Goal: Task Accomplishment & Management: Complete application form

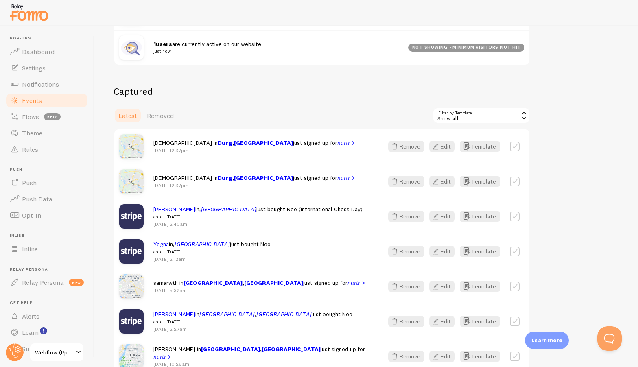
scroll to position [150, 0]
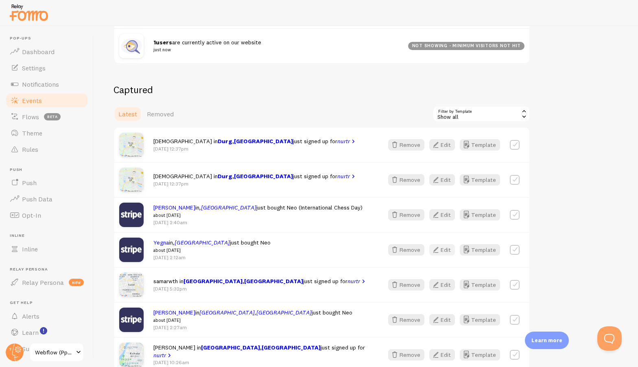
click at [439, 248] on icon "button" at bounding box center [436, 250] width 10 height 10
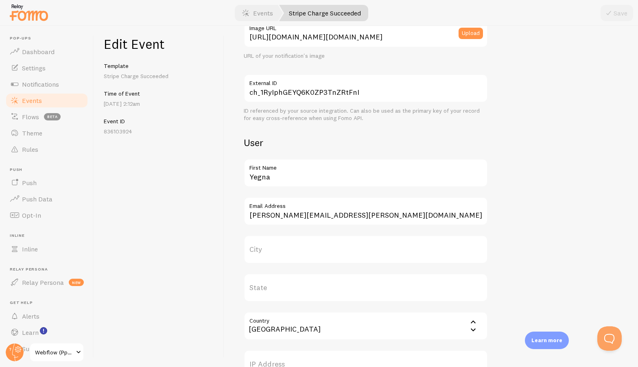
scroll to position [174, 0]
click at [294, 251] on label "City" at bounding box center [366, 248] width 244 height 28
click at [294, 251] on input "City" at bounding box center [366, 248] width 244 height 28
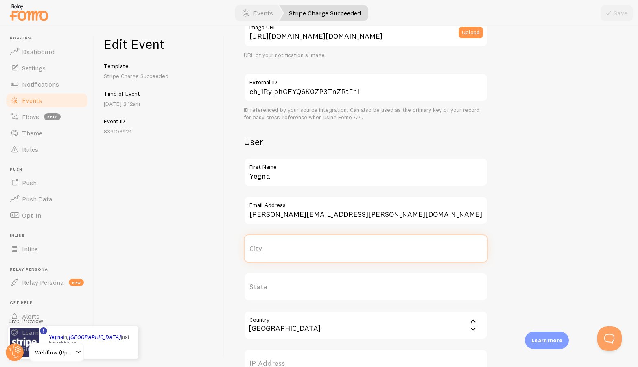
paste input "[PERSON_NAME]"
type input "[PERSON_NAME]"
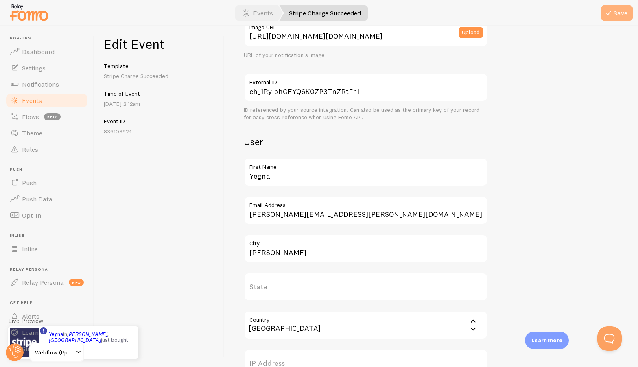
click at [606, 15] on icon "submit" at bounding box center [609, 13] width 10 height 10
click at [39, 104] on link "Events" at bounding box center [47, 100] width 84 height 16
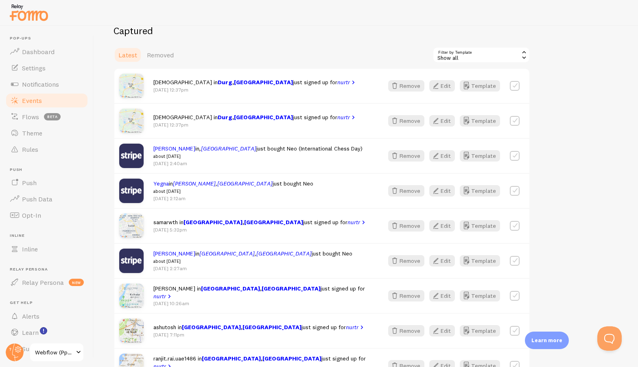
scroll to position [211, 0]
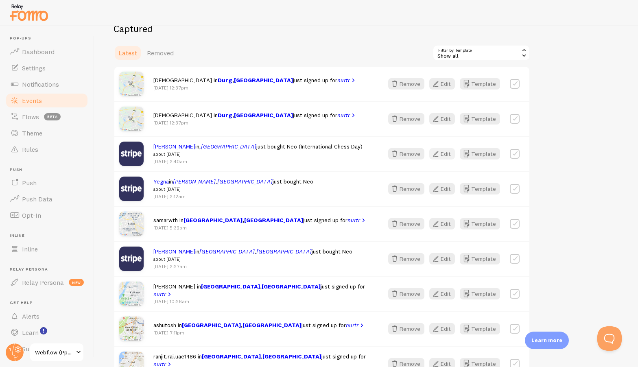
click at [440, 155] on icon "button" at bounding box center [436, 154] width 10 height 10
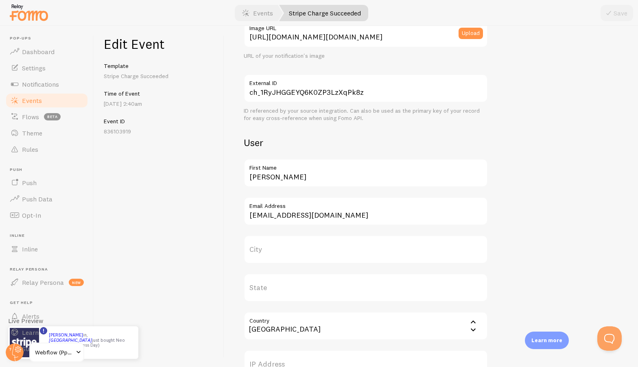
scroll to position [175, 0]
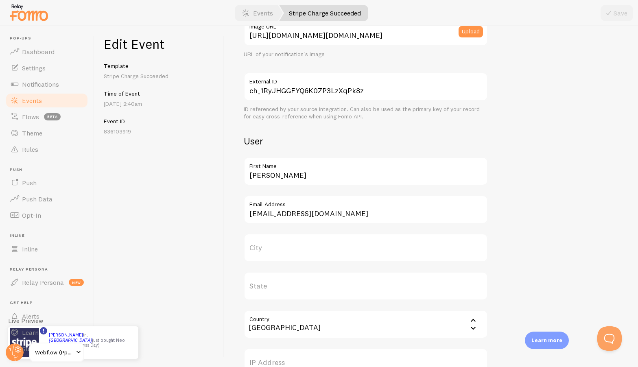
click at [304, 248] on label "City" at bounding box center [366, 248] width 244 height 28
click at [304, 248] on input "City" at bounding box center [366, 248] width 244 height 28
click at [610, 11] on icon "submit" at bounding box center [609, 13] width 10 height 10
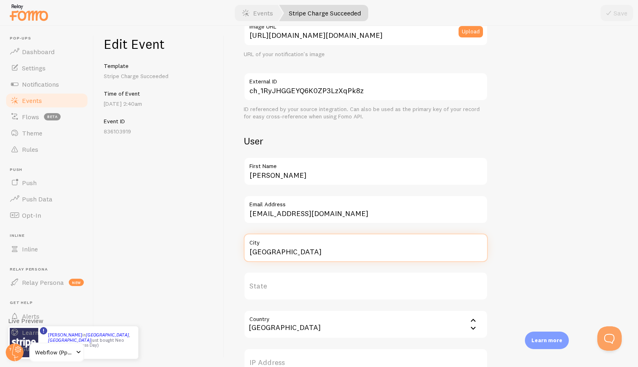
click at [293, 254] on input "[GEOGRAPHIC_DATA]" at bounding box center [366, 248] width 244 height 28
paste input "[GEOGRAPHIC_DATA][PERSON_NAME]"
type input "[GEOGRAPHIC_DATA][PERSON_NAME]"
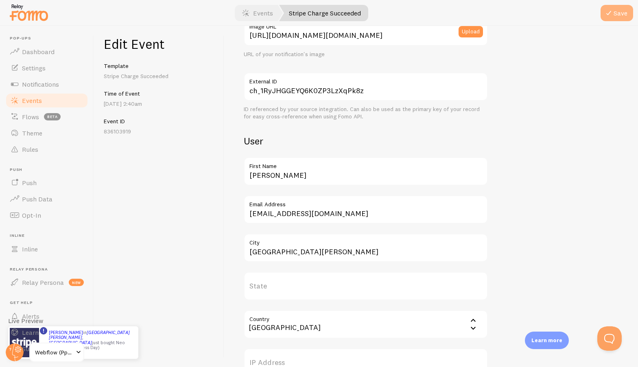
click at [622, 12] on button "Save" at bounding box center [617, 13] width 33 height 16
click at [47, 99] on link "Events" at bounding box center [47, 100] width 84 height 16
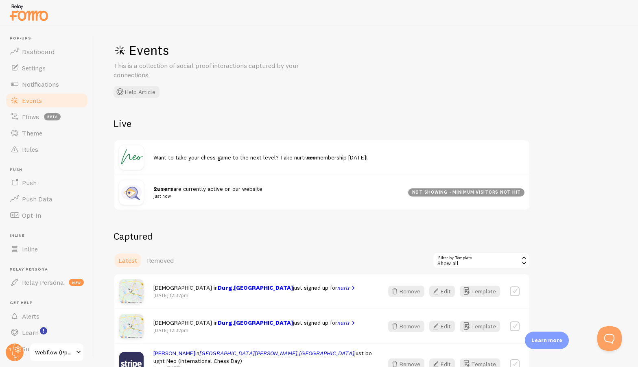
scroll to position [2, 0]
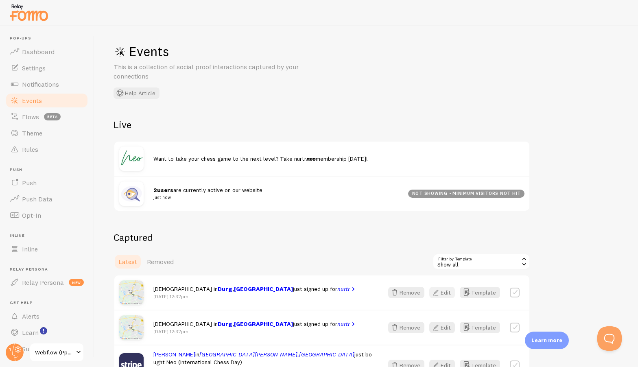
click at [443, 294] on button "Edit" at bounding box center [442, 292] width 26 height 11
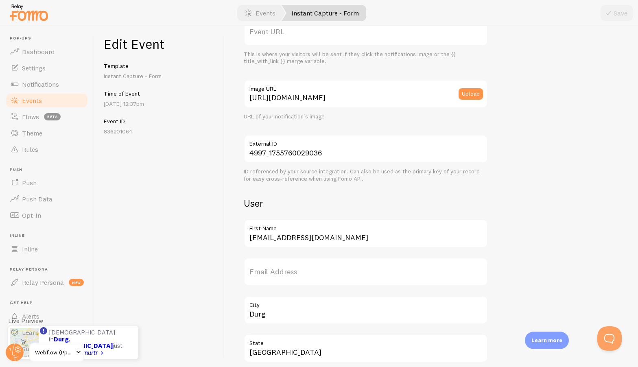
scroll to position [123, 0]
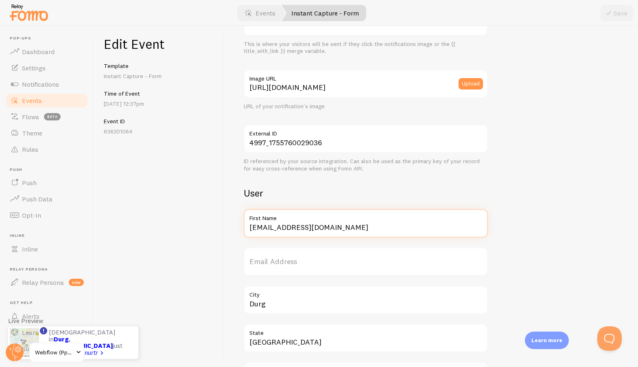
click at [346, 228] on input "[EMAIL_ADDRESS][DOMAIN_NAME]" at bounding box center [366, 223] width 244 height 28
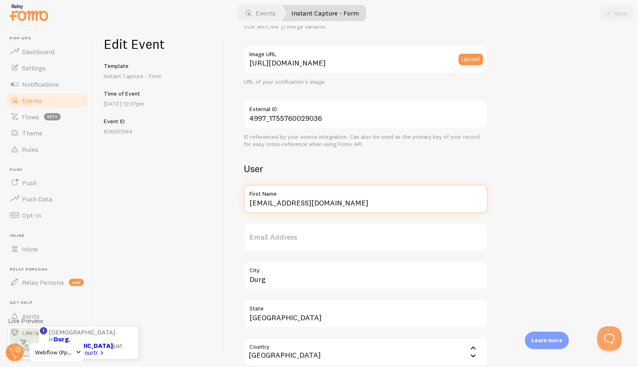
scroll to position [71, 0]
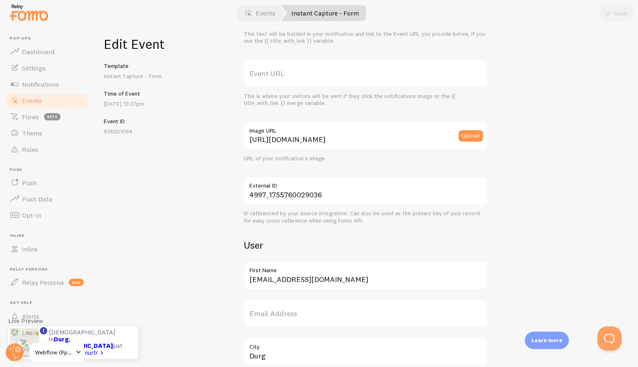
click at [33, 103] on span "Events" at bounding box center [32, 100] width 20 height 8
